Goal: Task Accomplishment & Management: Complete application form

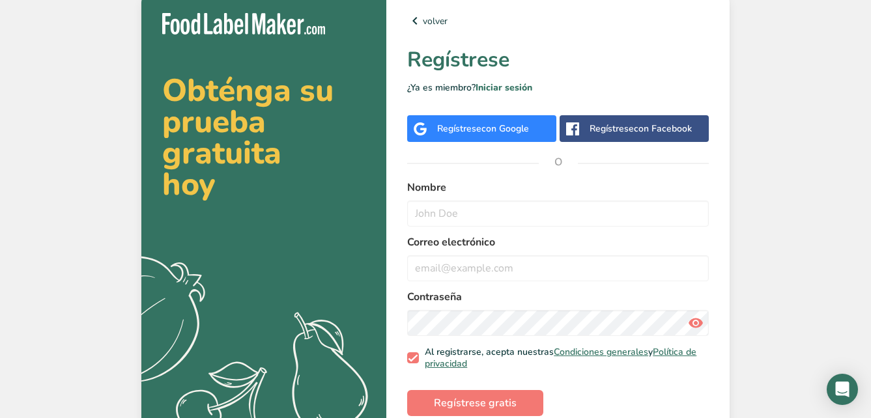
click at [534, 188] on label "Nombre" at bounding box center [558, 188] width 302 height 16
click at [509, 140] on div "Regístrese con Google" at bounding box center [481, 128] width 149 height 27
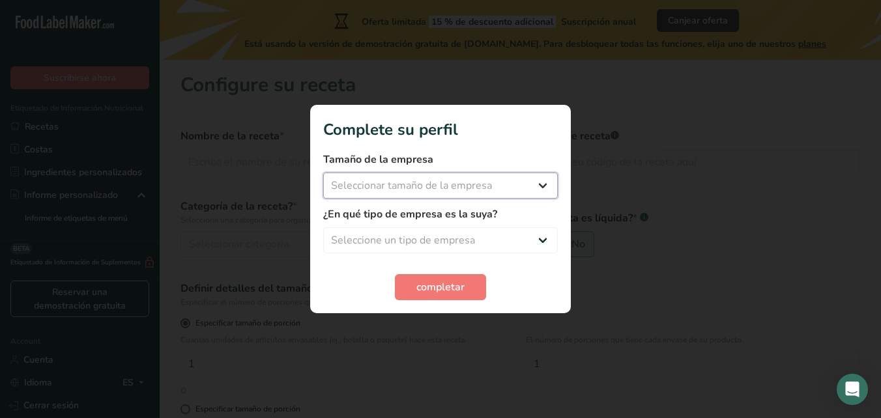
click at [453, 180] on select "Seleccionar tamaño de la empresa Menos de 10 empleados De 10 a 50 empleados De …" at bounding box center [440, 186] width 235 height 26
select select "2"
click at [323, 173] on select "Seleccionar tamaño de la empresa Menos de 10 empleados De 10 a 50 empleados De …" at bounding box center [440, 186] width 235 height 26
click at [467, 238] on select "Seleccione un tipo de empresa Fabricante de alimentos envasados Restaurante y c…" at bounding box center [440, 240] width 235 height 26
select select "8"
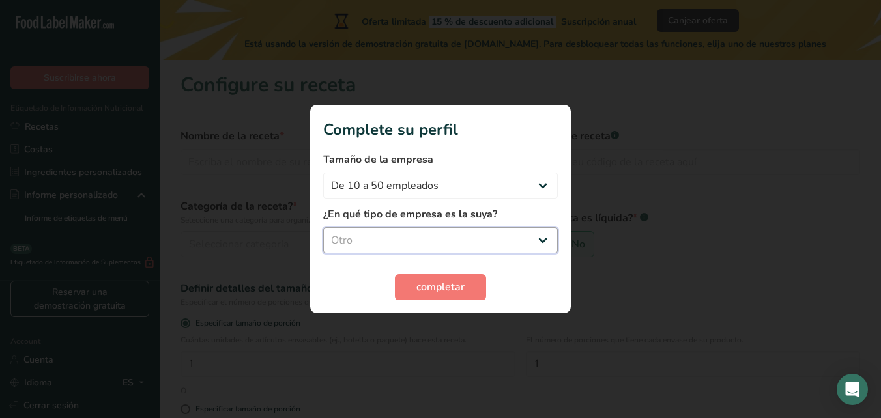
click at [323, 227] on select "Seleccione un tipo de empresa Fabricante de alimentos envasados Restaurante y c…" at bounding box center [440, 240] width 235 height 26
click at [429, 295] on button "completar" at bounding box center [440, 287] width 91 height 26
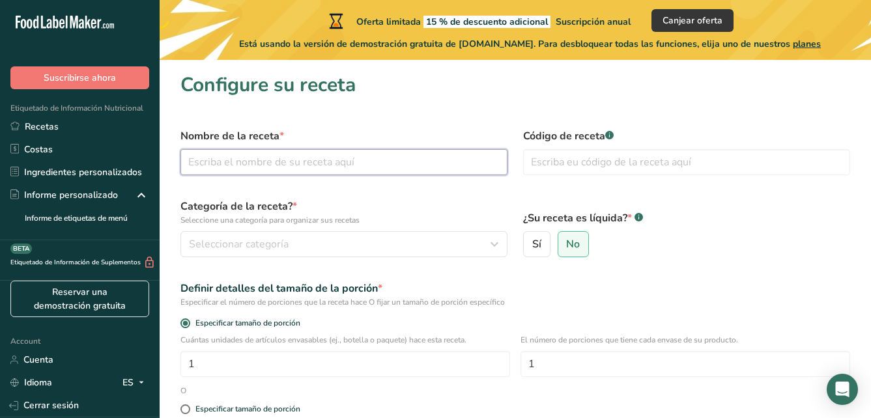
click at [369, 165] on input "text" at bounding box center [343, 162] width 327 height 26
type input "Galon de agua"
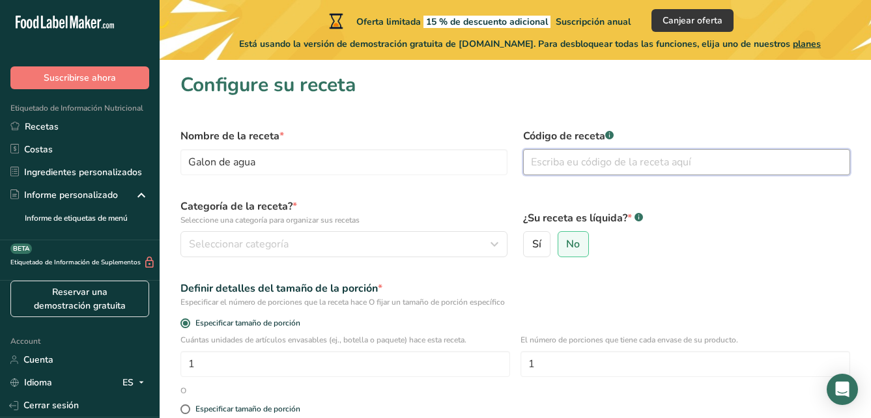
click at [551, 169] on input "text" at bounding box center [686, 162] width 327 height 26
click at [616, 157] on input "text" at bounding box center [686, 162] width 327 height 26
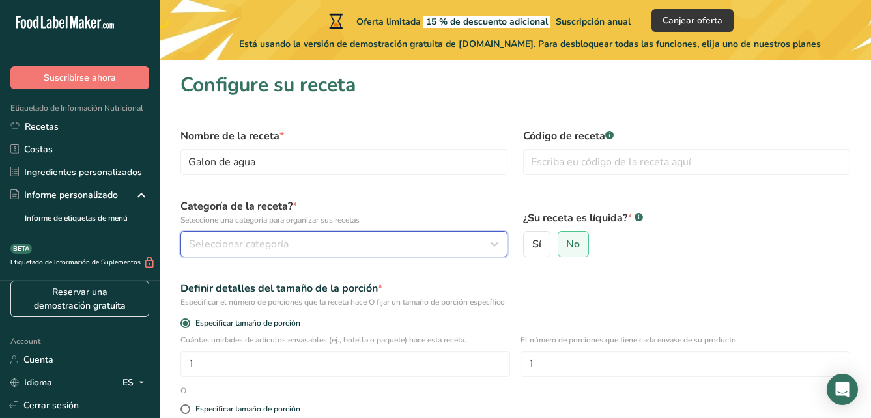
click at [237, 251] on span "Seleccionar categoría" at bounding box center [239, 245] width 100 height 16
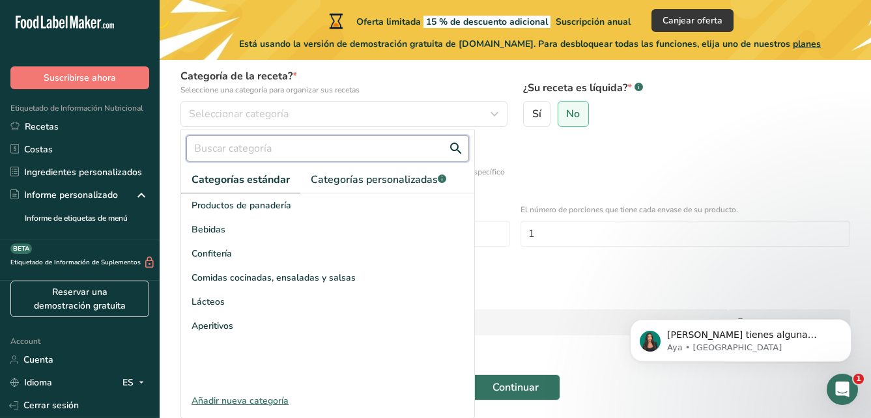
click at [259, 139] on input "text" at bounding box center [327, 149] width 283 height 26
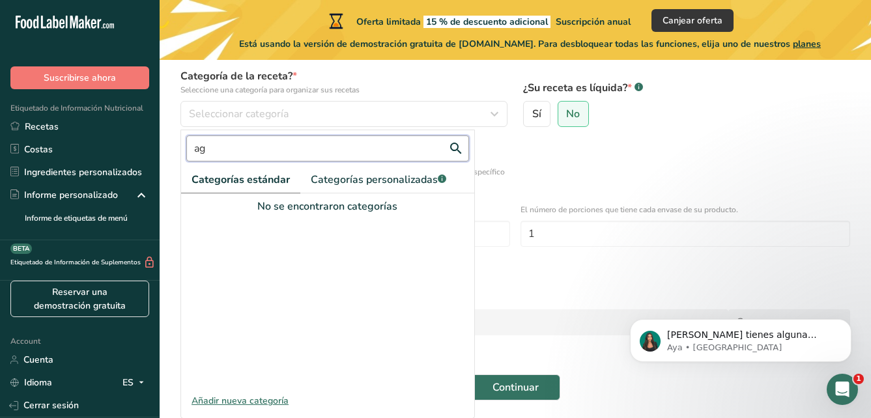
type input "a"
type input "g"
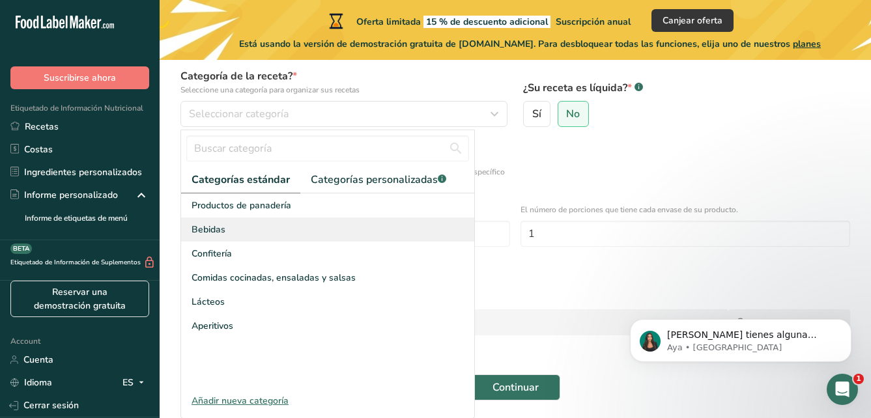
click at [254, 229] on div "Bebidas" at bounding box center [327, 230] width 293 height 24
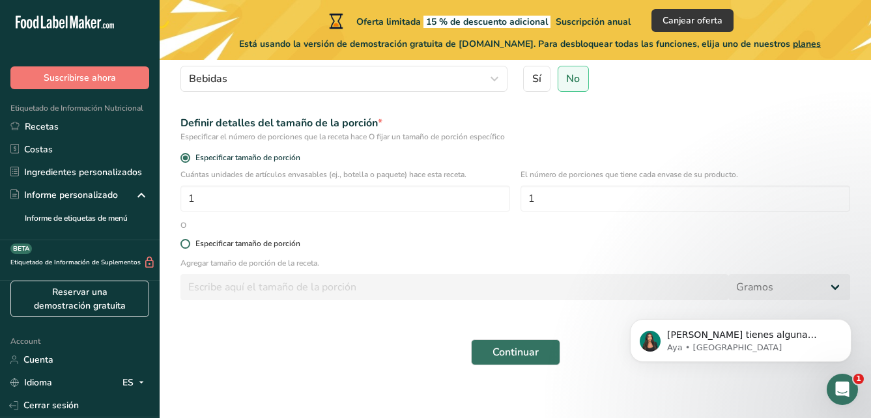
scroll to position [175, 0]
